Goal: Check status: Check status

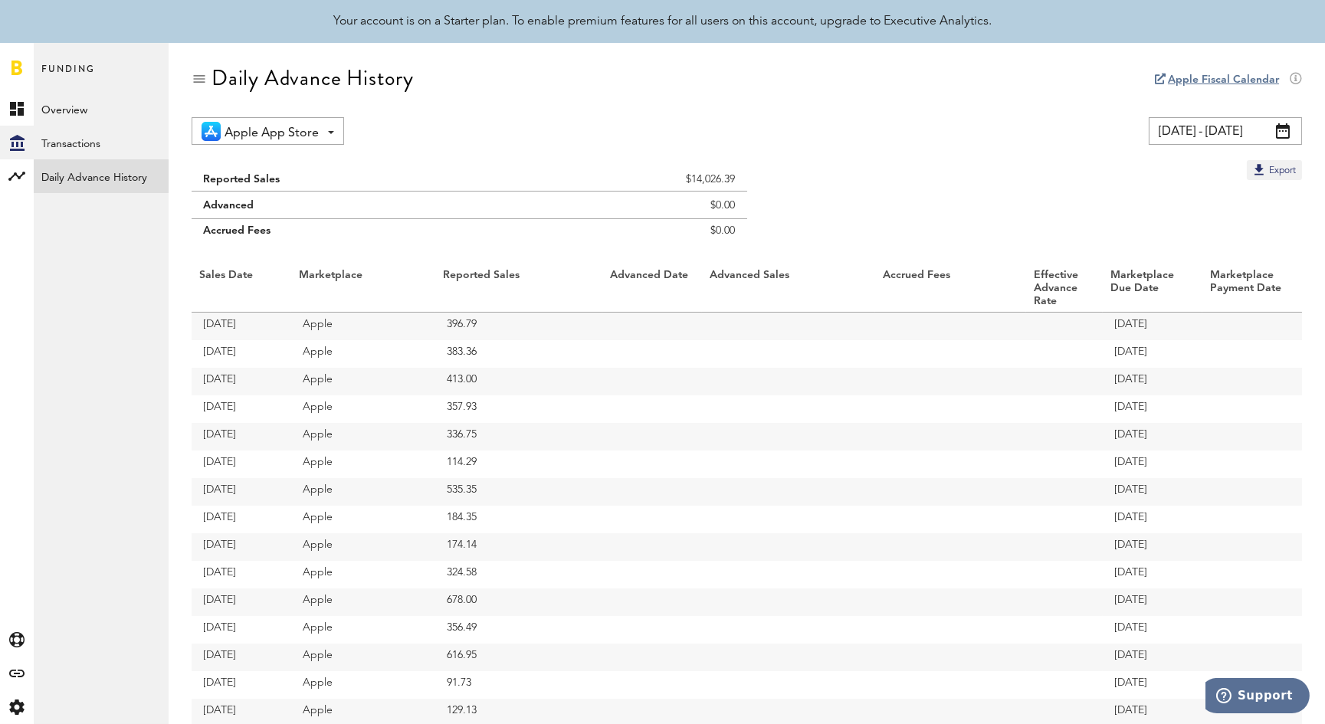
click at [1284, 134] on span at bounding box center [1283, 130] width 14 height 15
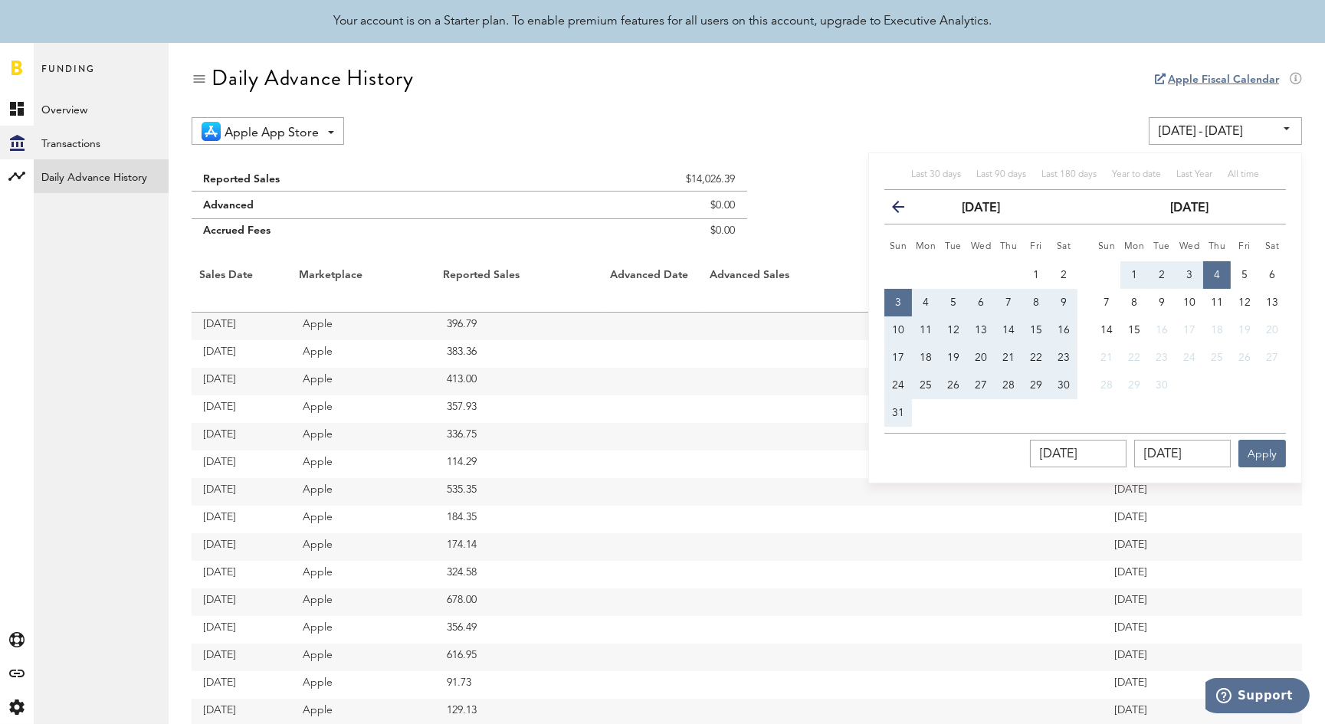
click at [897, 298] on span "3" at bounding box center [898, 302] width 6 height 11
type input "[DATE] - [DATE]"
type input "[DATE]"
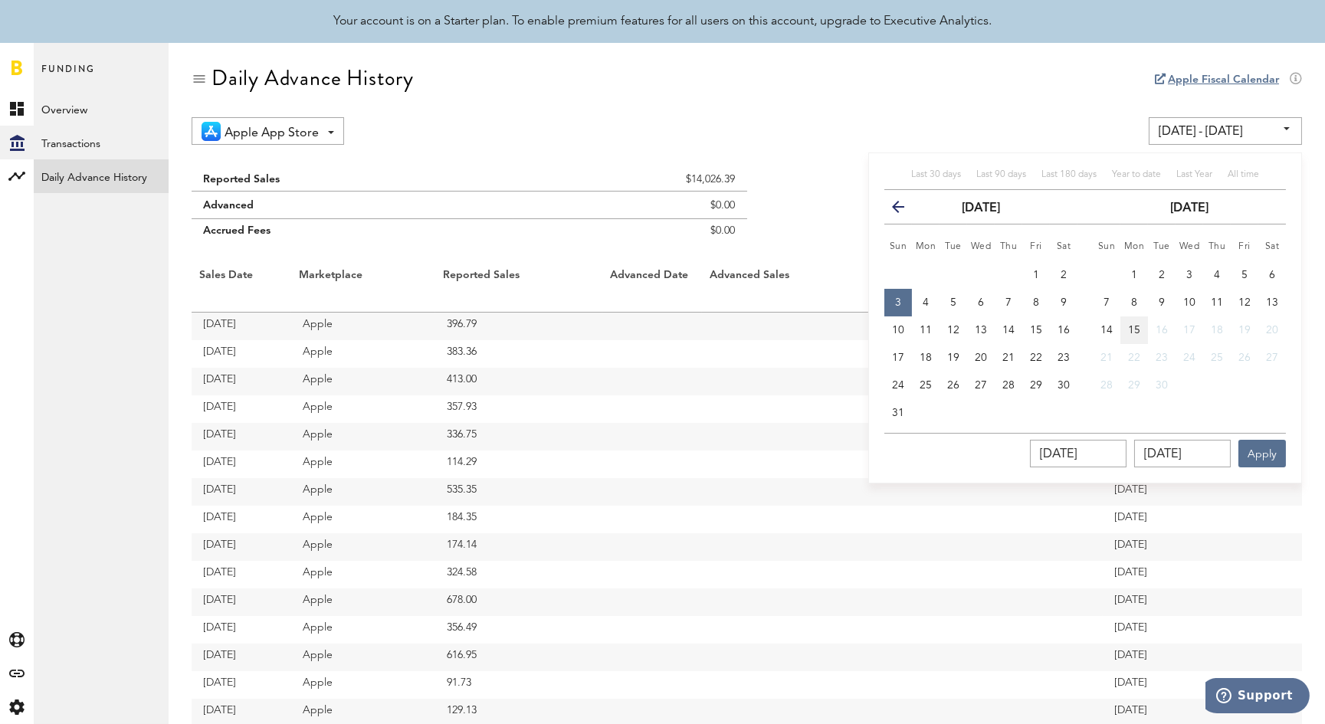
click at [1137, 330] on span "15" at bounding box center [1134, 330] width 12 height 11
type input "[DATE] - [DATE]"
type input "[DATE]"
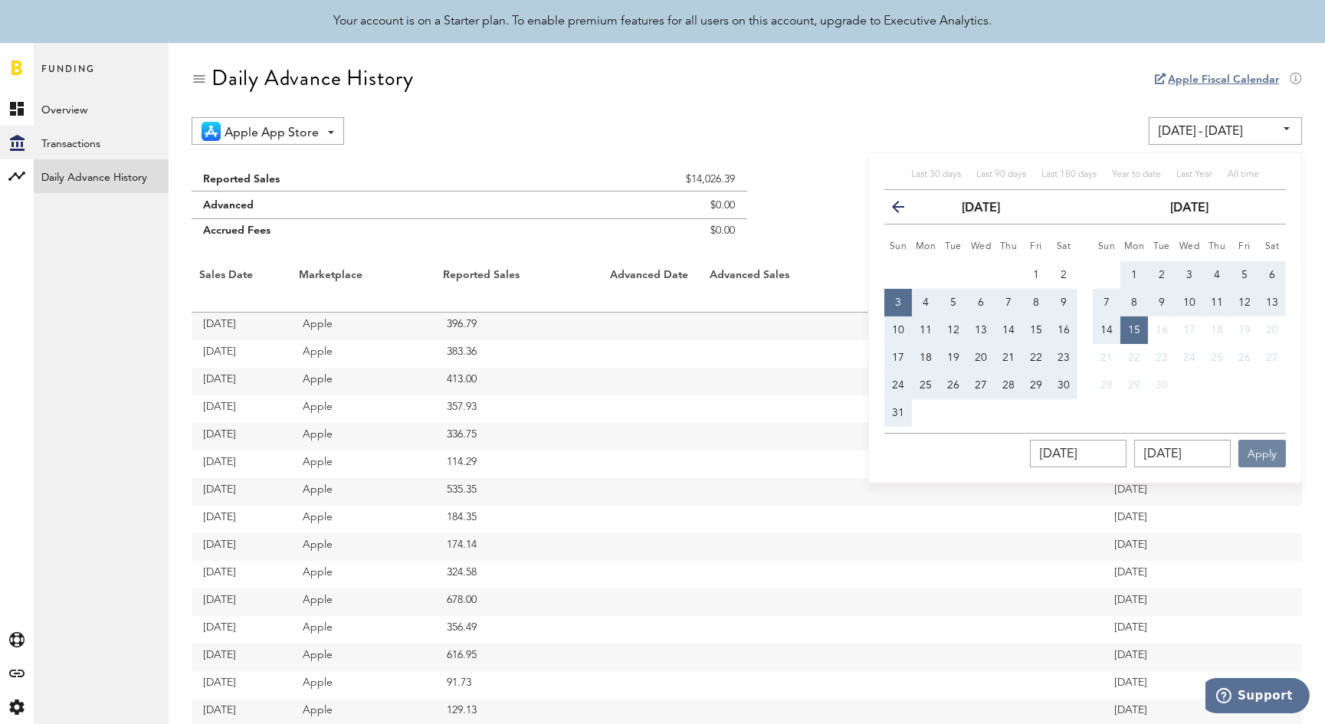
click at [1263, 454] on button "Apply" at bounding box center [1262, 454] width 48 height 28
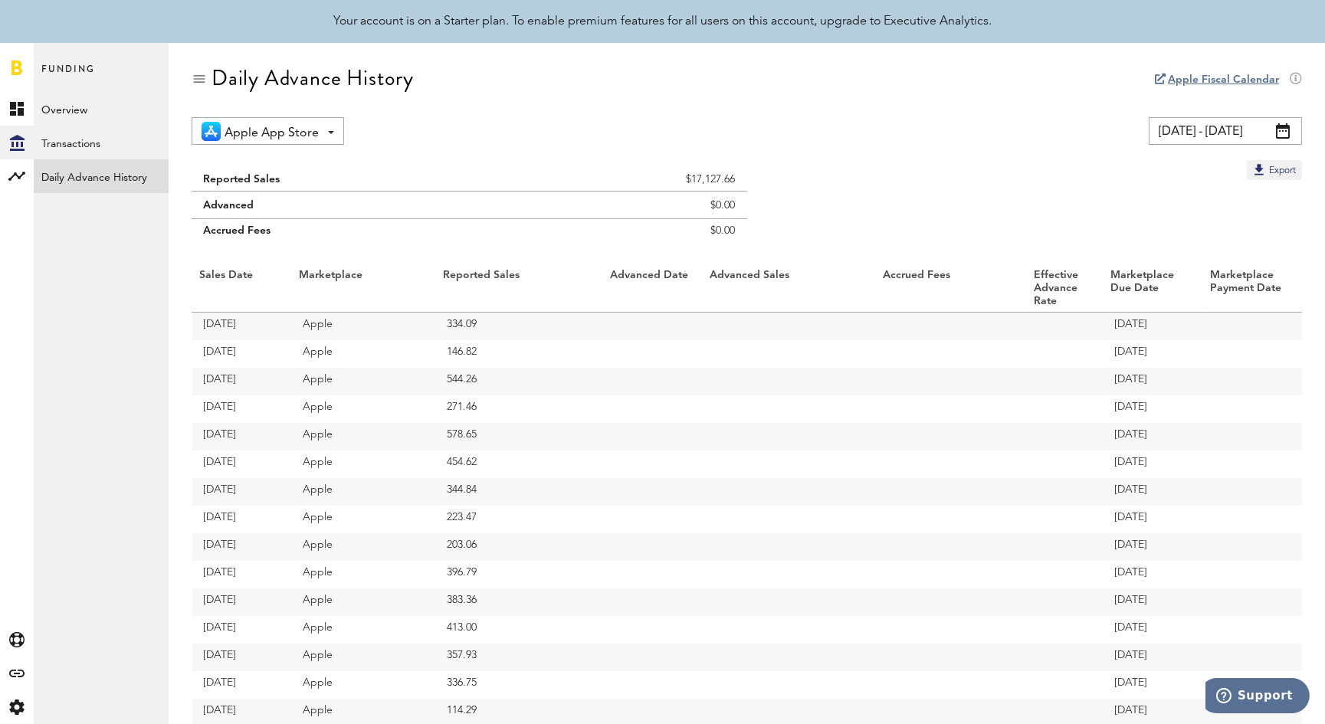
click at [1286, 130] on span at bounding box center [1283, 130] width 14 height 15
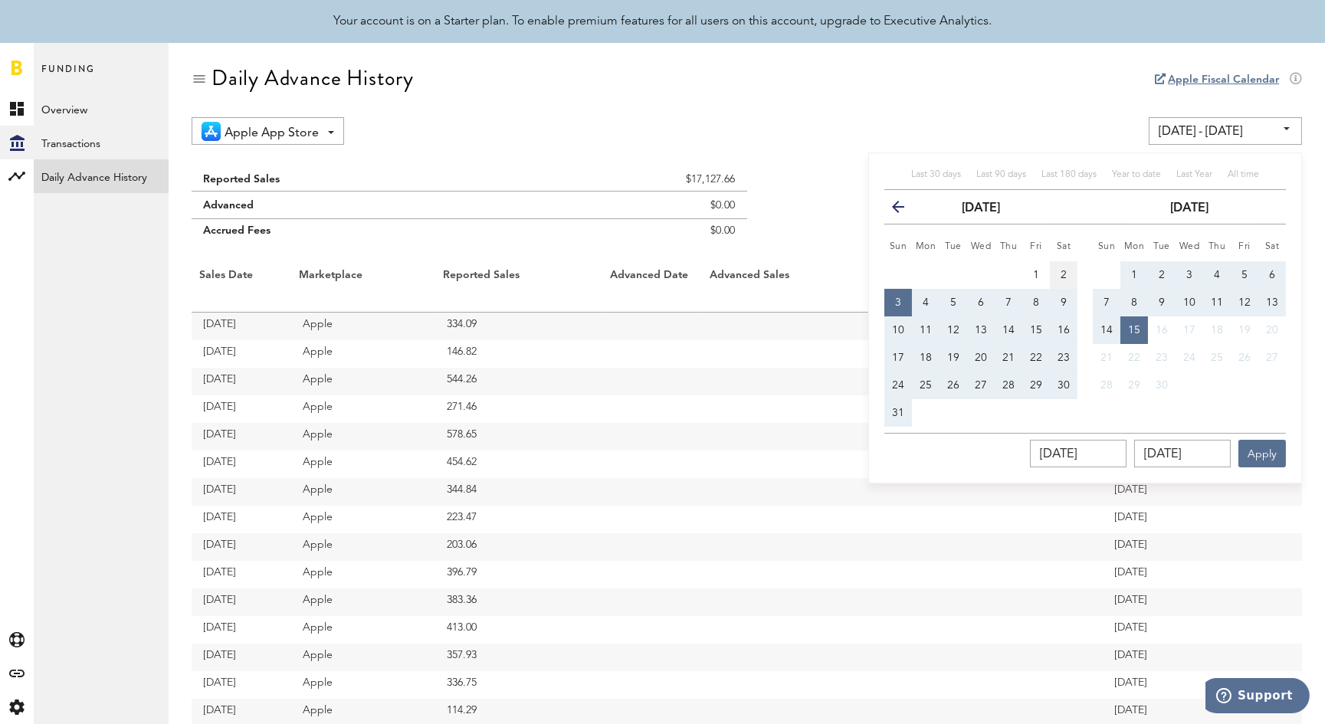
click at [1065, 272] on span "2" at bounding box center [1064, 275] width 6 height 11
type input "[DATE] - [DATE]"
type input "[DATE]"
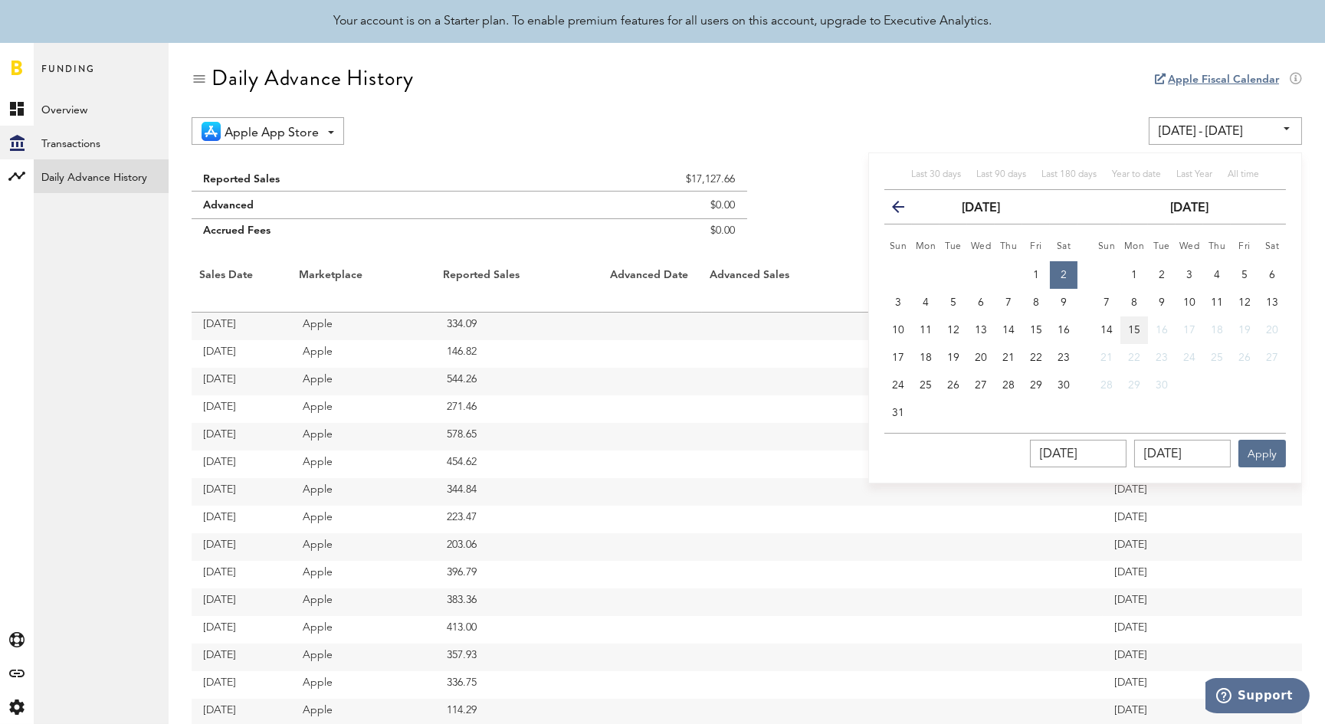
click at [1131, 330] on span "15" at bounding box center [1134, 330] width 12 height 11
type input "[DATE] - [DATE]"
type input "[DATE]"
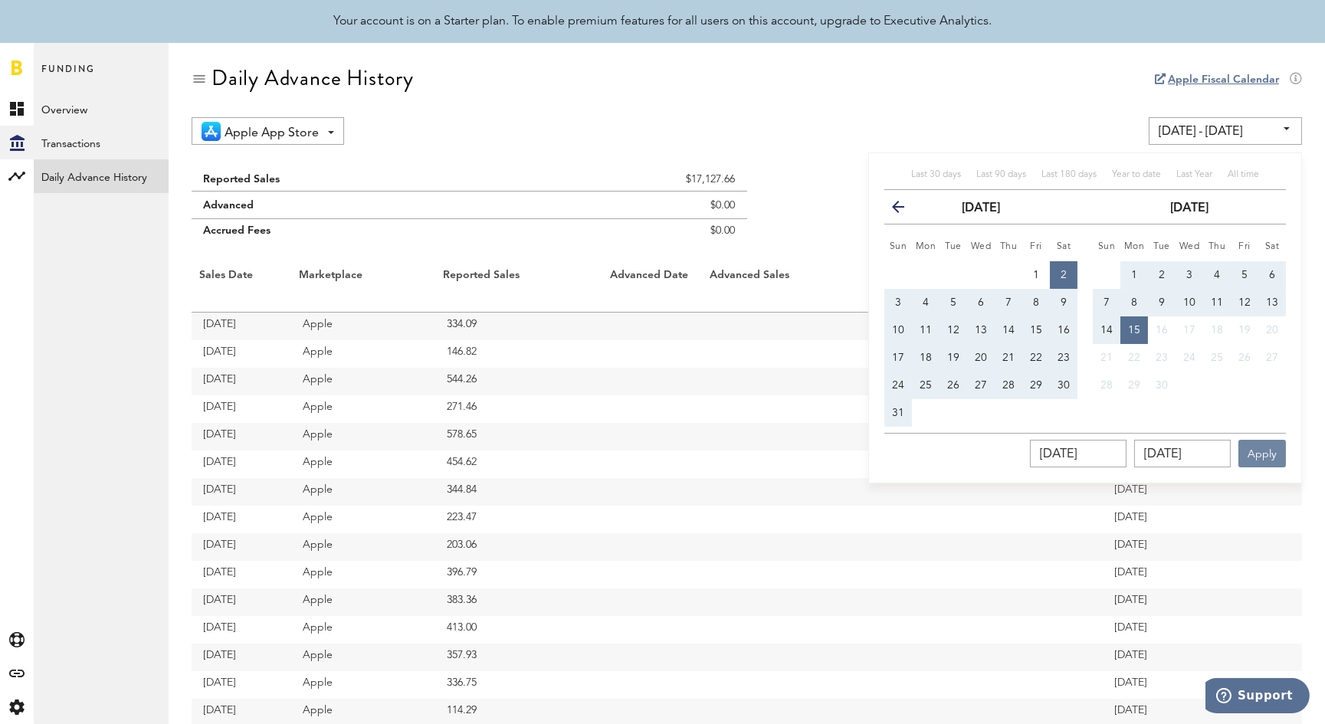
click at [1281, 453] on button "Apply" at bounding box center [1262, 454] width 48 height 28
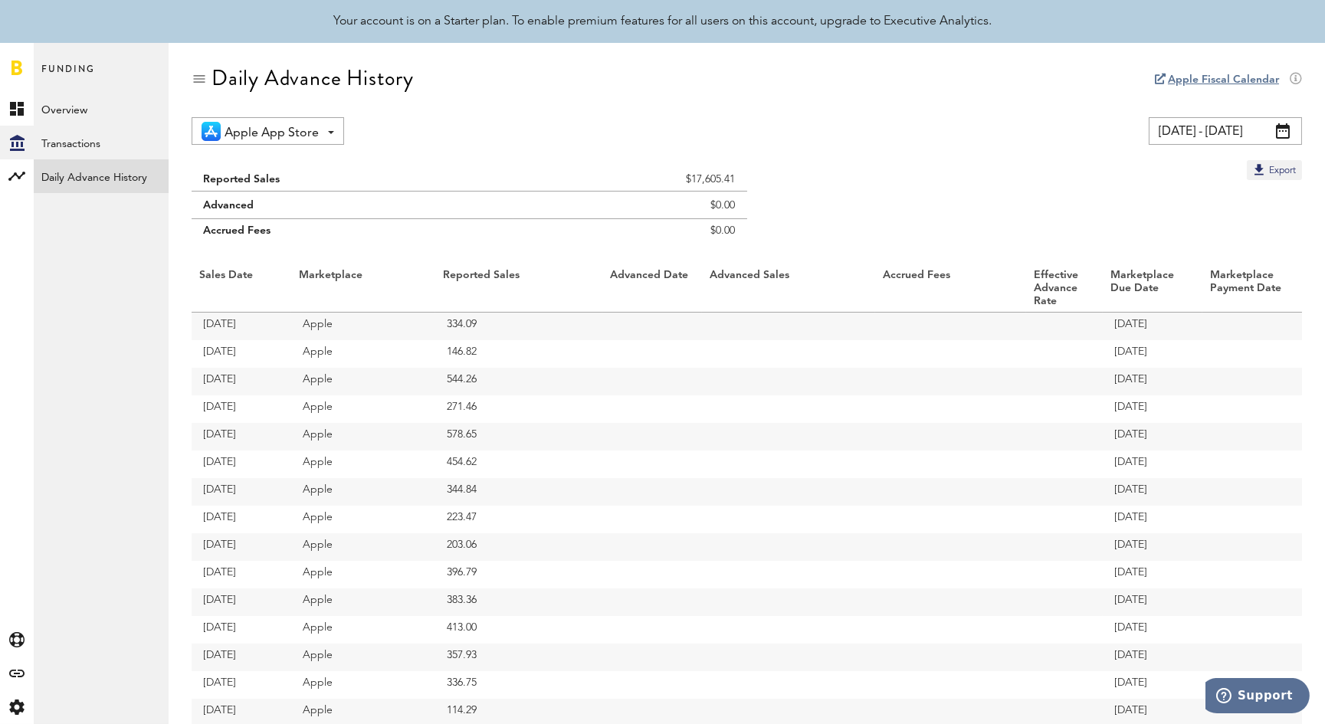
click at [1281, 131] on span at bounding box center [1283, 130] width 14 height 15
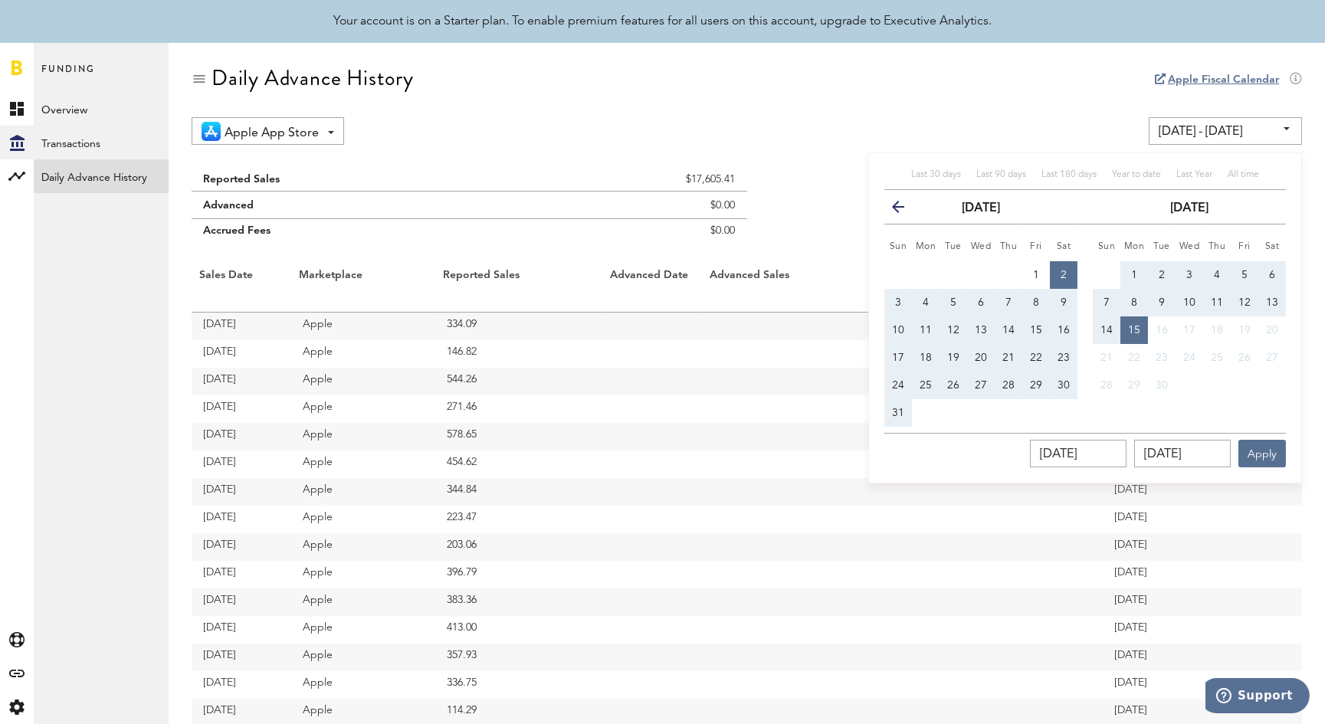
click at [901, 301] on button "3" at bounding box center [898, 303] width 28 height 28
type input "[DATE] - [DATE]"
type input "[DATE]"
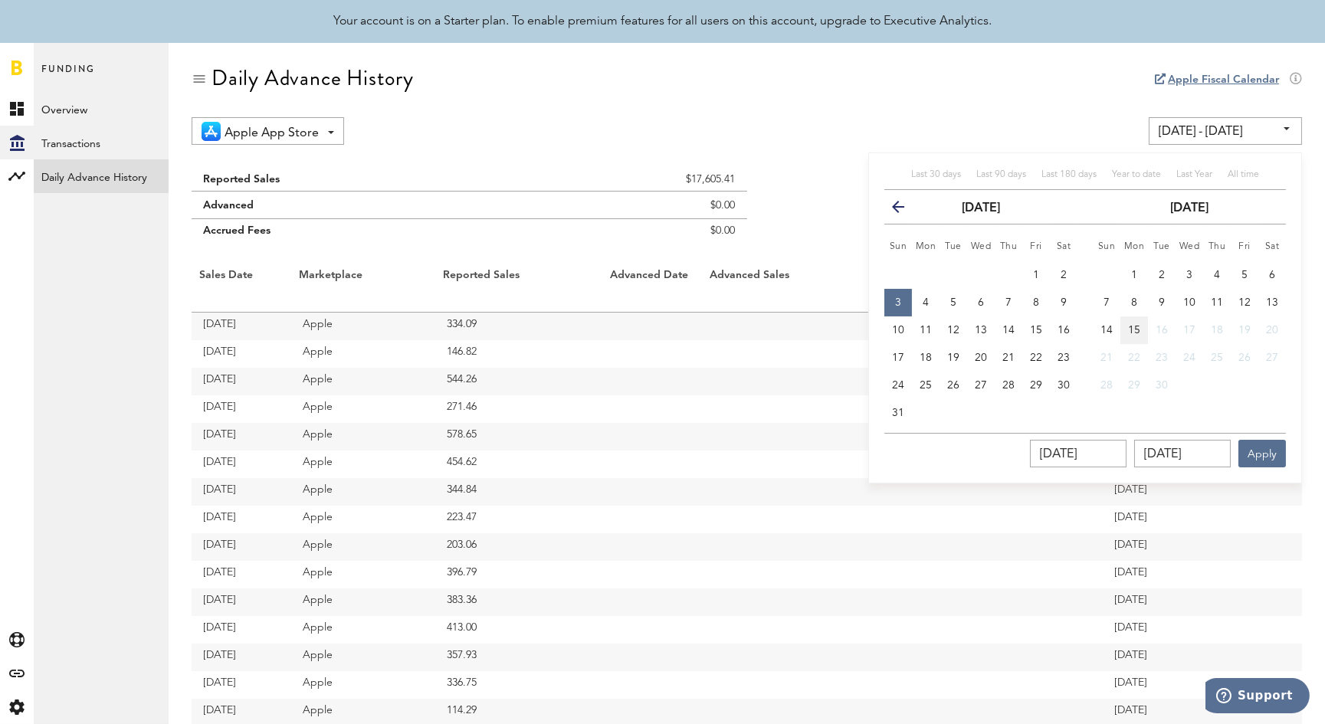
click at [1131, 332] on span "15" at bounding box center [1134, 330] width 12 height 11
type input "[DATE] - [DATE]"
type input "[DATE]"
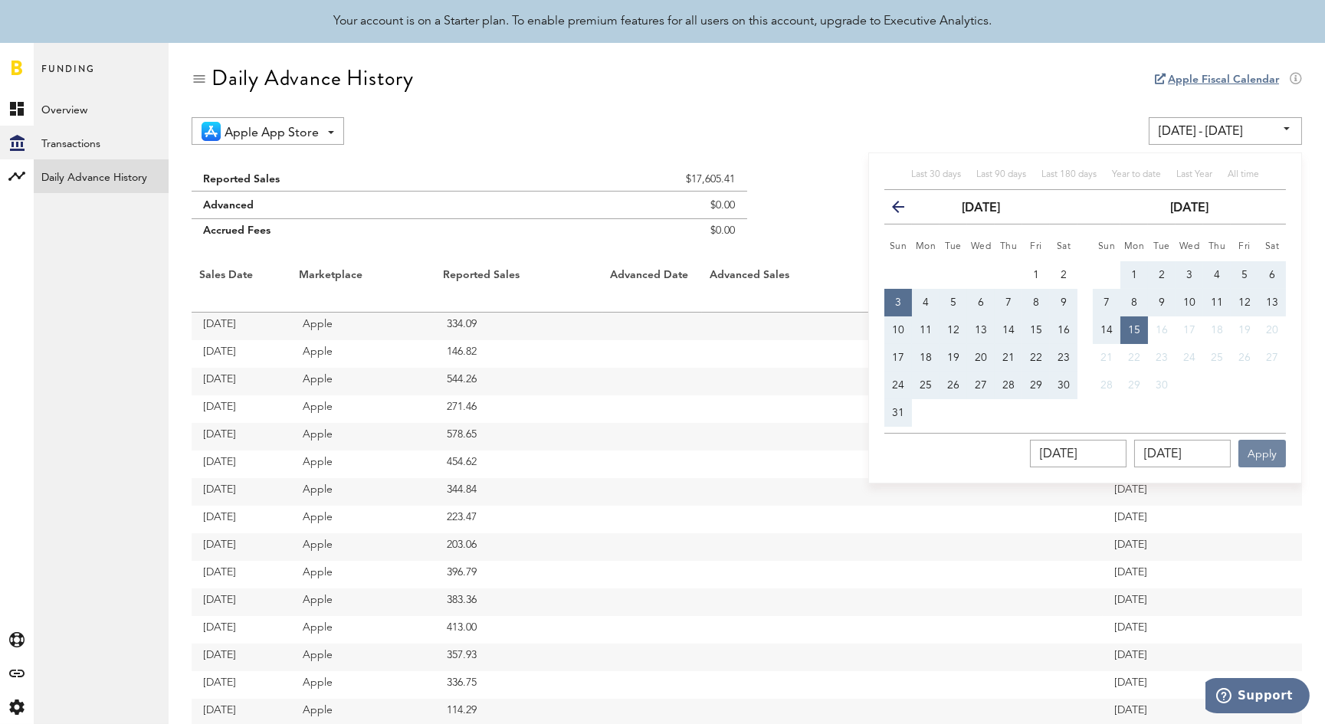
click at [1259, 450] on button "Apply" at bounding box center [1262, 454] width 48 height 28
